Goal: Information Seeking & Learning: Learn about a topic

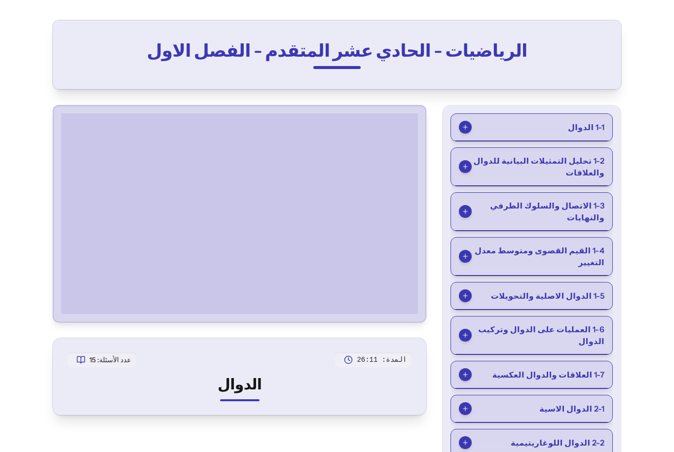
scroll to position [40, 0]
click at [597, 205] on span "1-3 الاتصال والسلوك الطرفي والنهايات" at bounding box center [537, 212] width 133 height 24
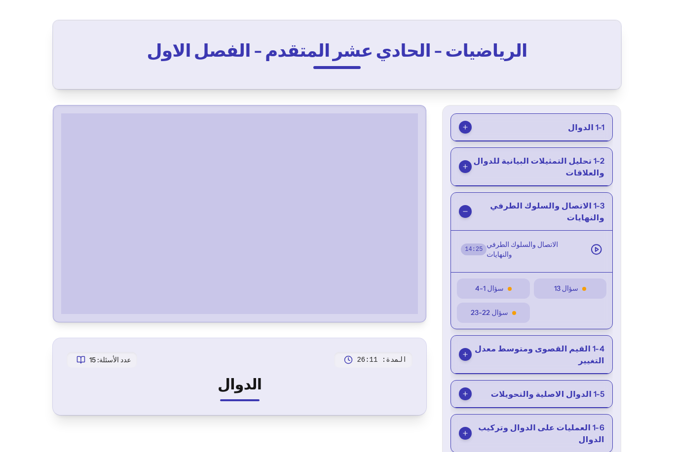
click at [558, 240] on span "الاتصال والسلوك الطرفي والنهايات" at bounding box center [534, 250] width 96 height 20
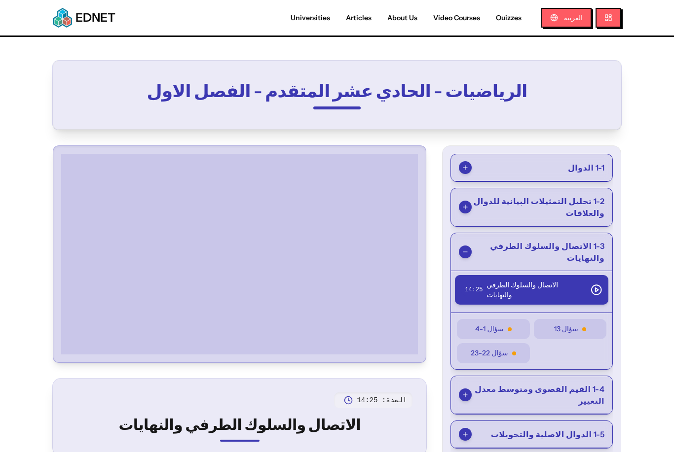
scroll to position [0, 0]
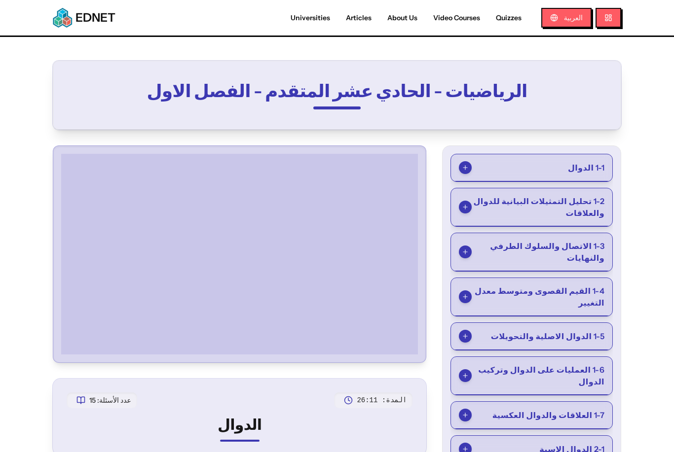
click at [584, 175] on button "1-1 الدوال" at bounding box center [531, 167] width 161 height 27
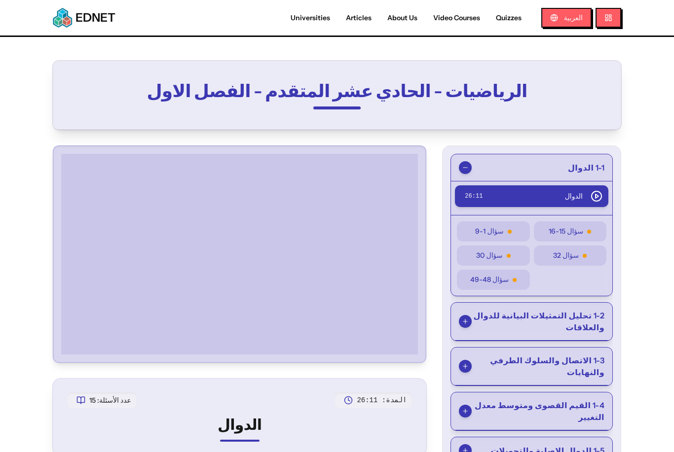
click at [573, 241] on button "سؤال 15-16" at bounding box center [570, 231] width 72 height 20
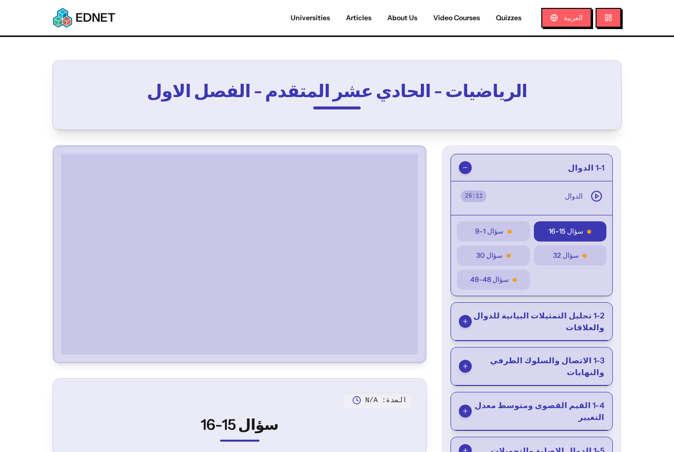
click at [570, 261] on button "سؤال 32" at bounding box center [570, 256] width 72 height 20
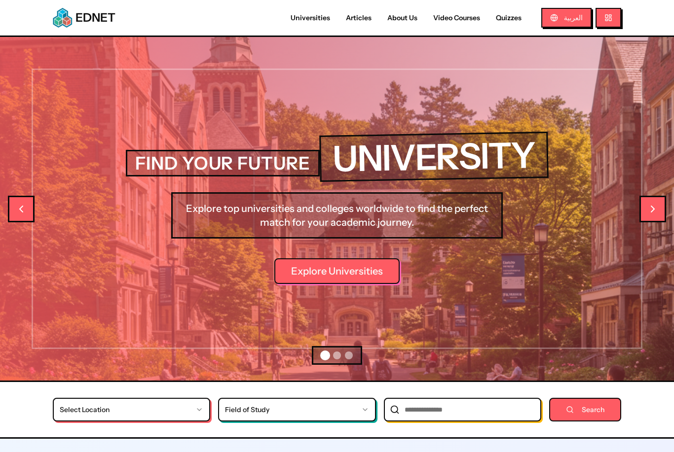
click at [462, 21] on link "Video Courses" at bounding box center [456, 18] width 63 height 10
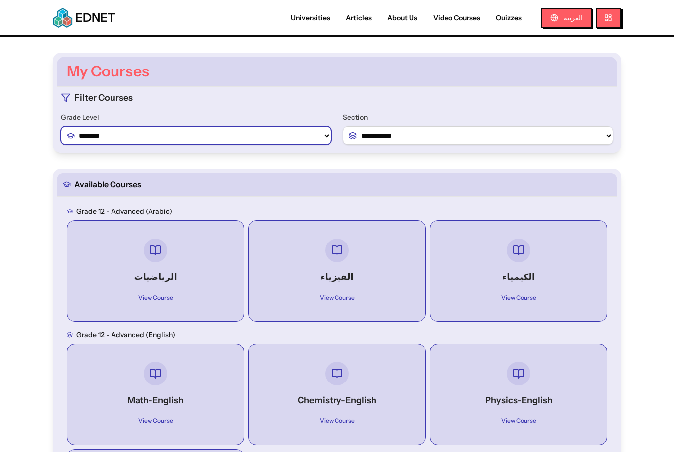
click at [303, 132] on select "******** ******** ********" at bounding box center [196, 135] width 270 height 19
select select "*"
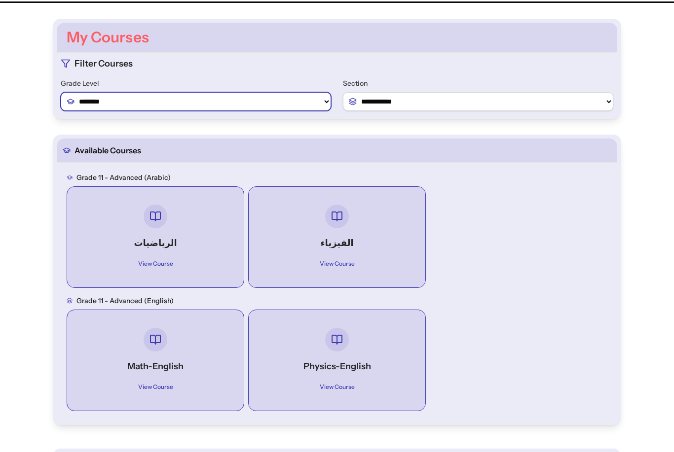
scroll to position [34, 0]
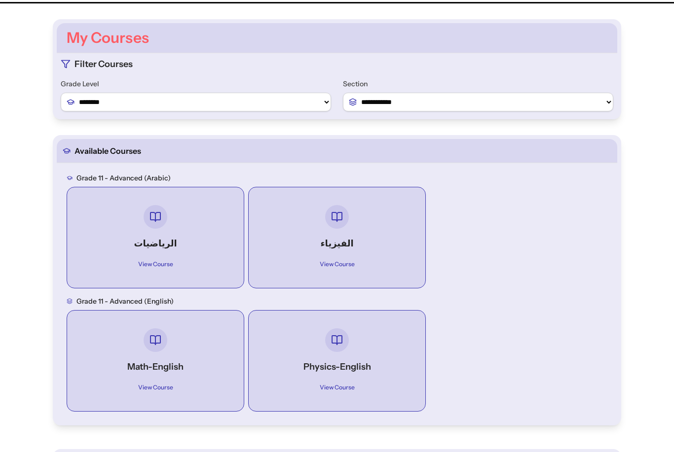
click at [220, 250] on div "View Course" at bounding box center [155, 260] width 141 height 20
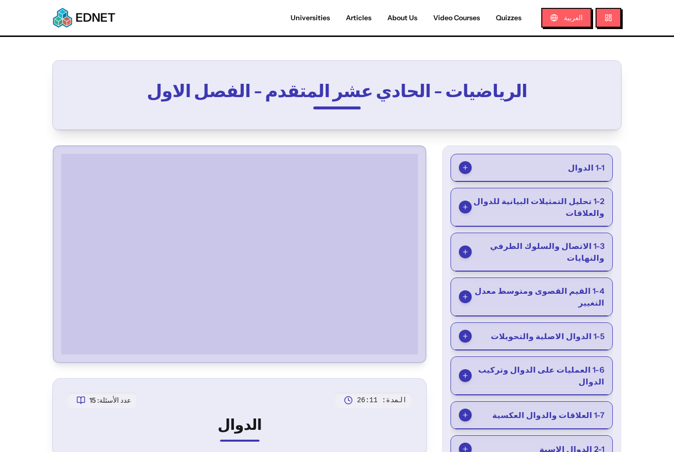
click at [608, 177] on button "1-1 الدوال" at bounding box center [531, 167] width 161 height 27
